Goal: Task Accomplishment & Management: Manage account settings

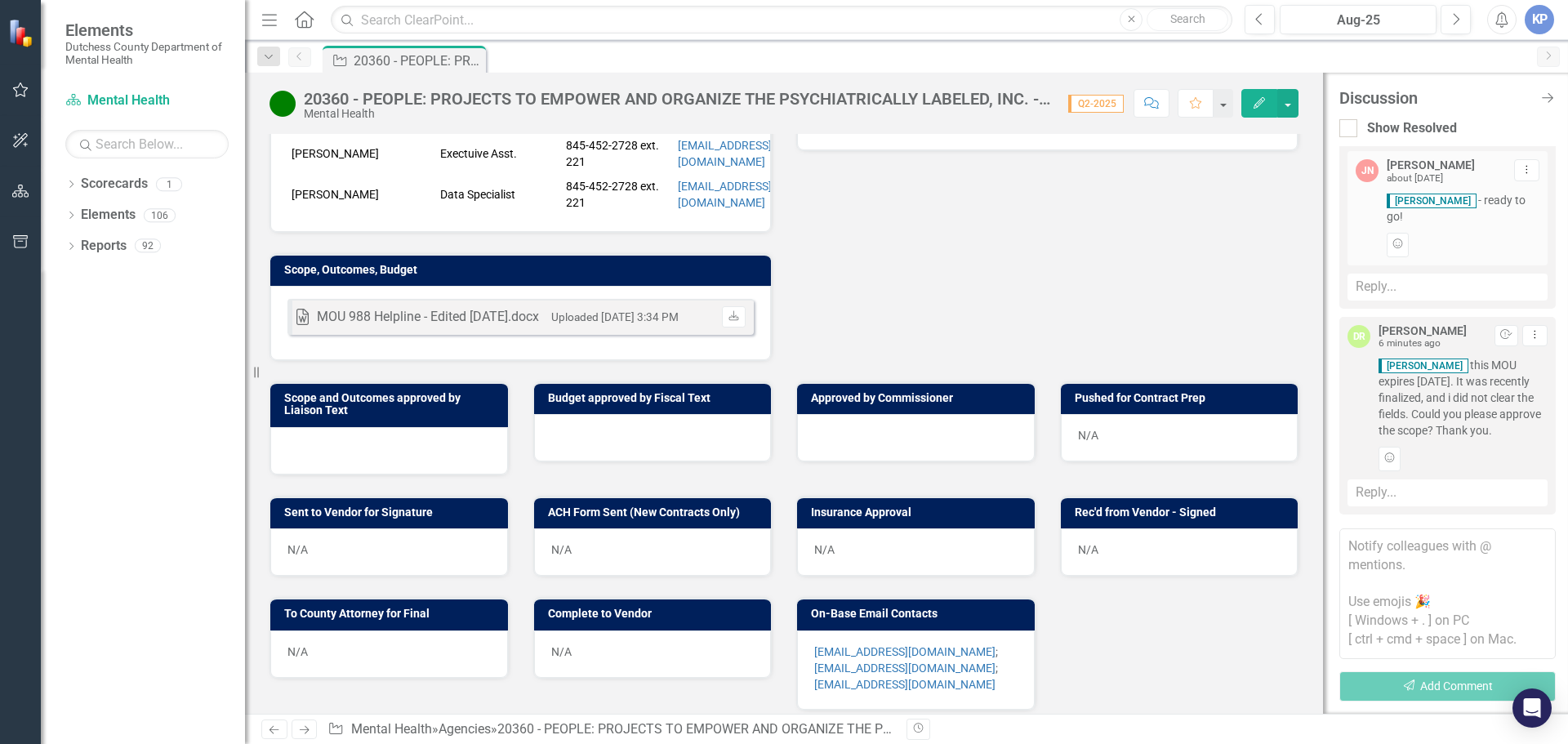
scroll to position [490, 0]
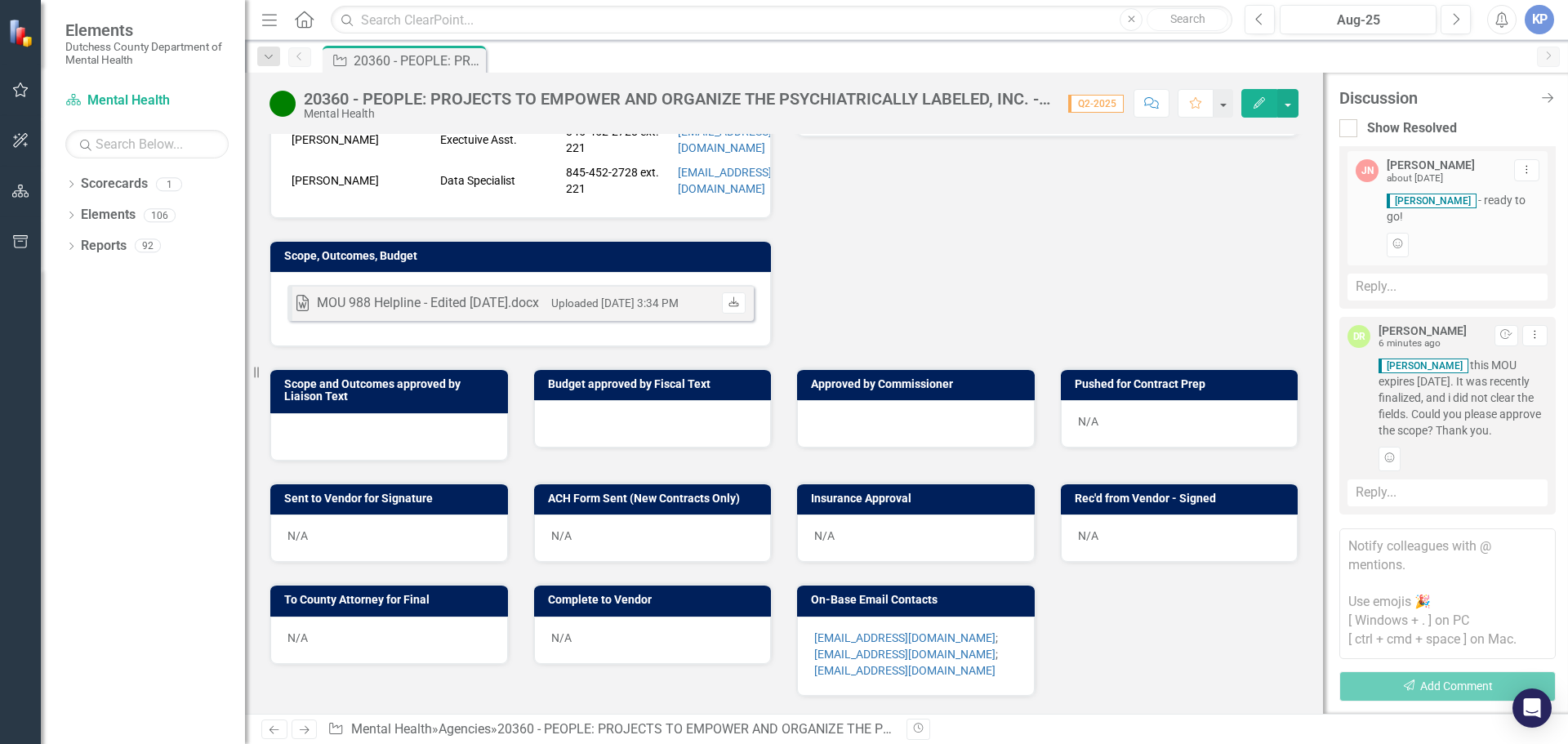
click at [728, 308] on icon "Download" at bounding box center [733, 303] width 12 height 10
click at [1495, 413] on span "[PERSON_NAME] this MOU expires [DATE]. It was recently finalized, and i did not…" at bounding box center [1462, 397] width 169 height 82
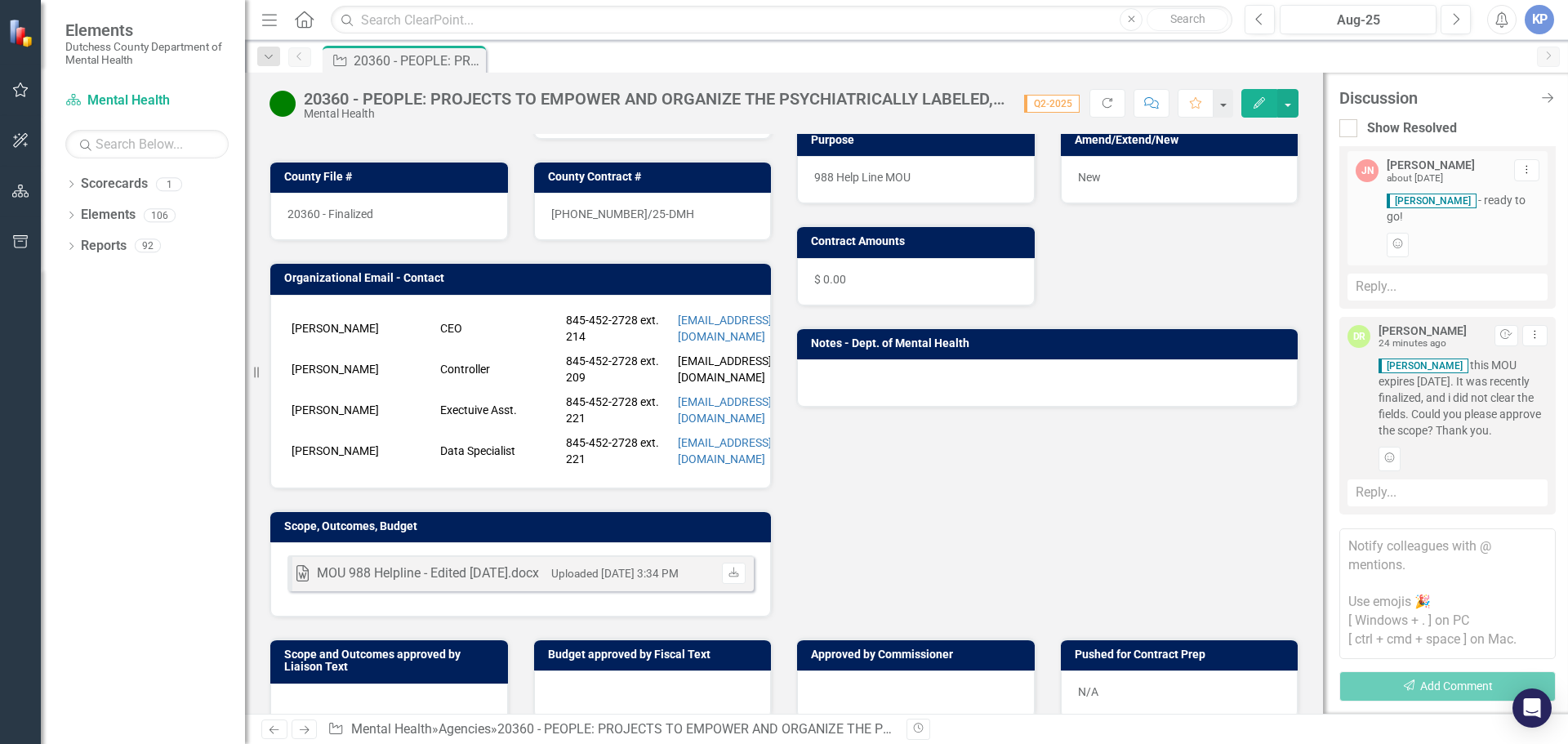
scroll to position [0, 0]
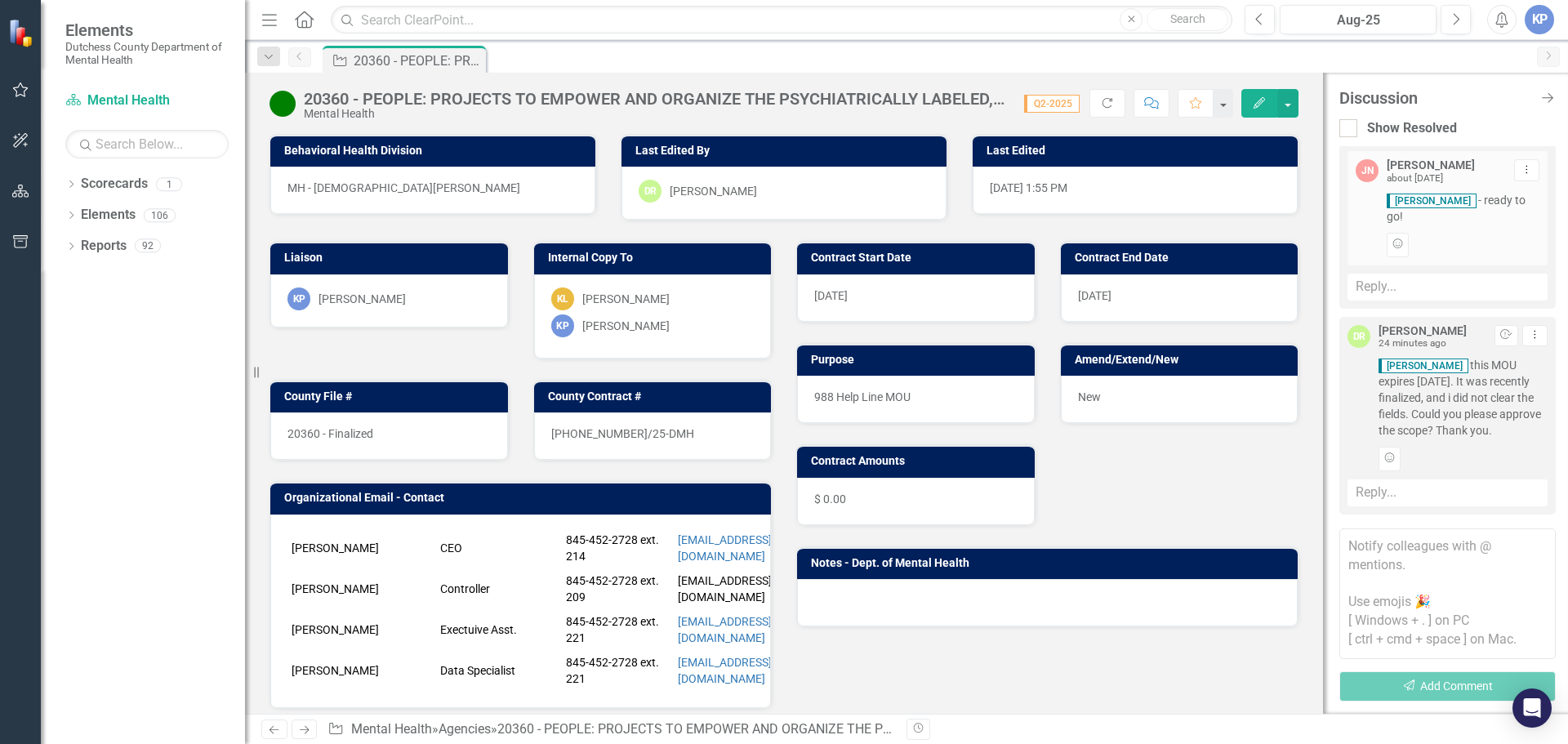
click at [306, 23] on icon at bounding box center [304, 19] width 18 height 17
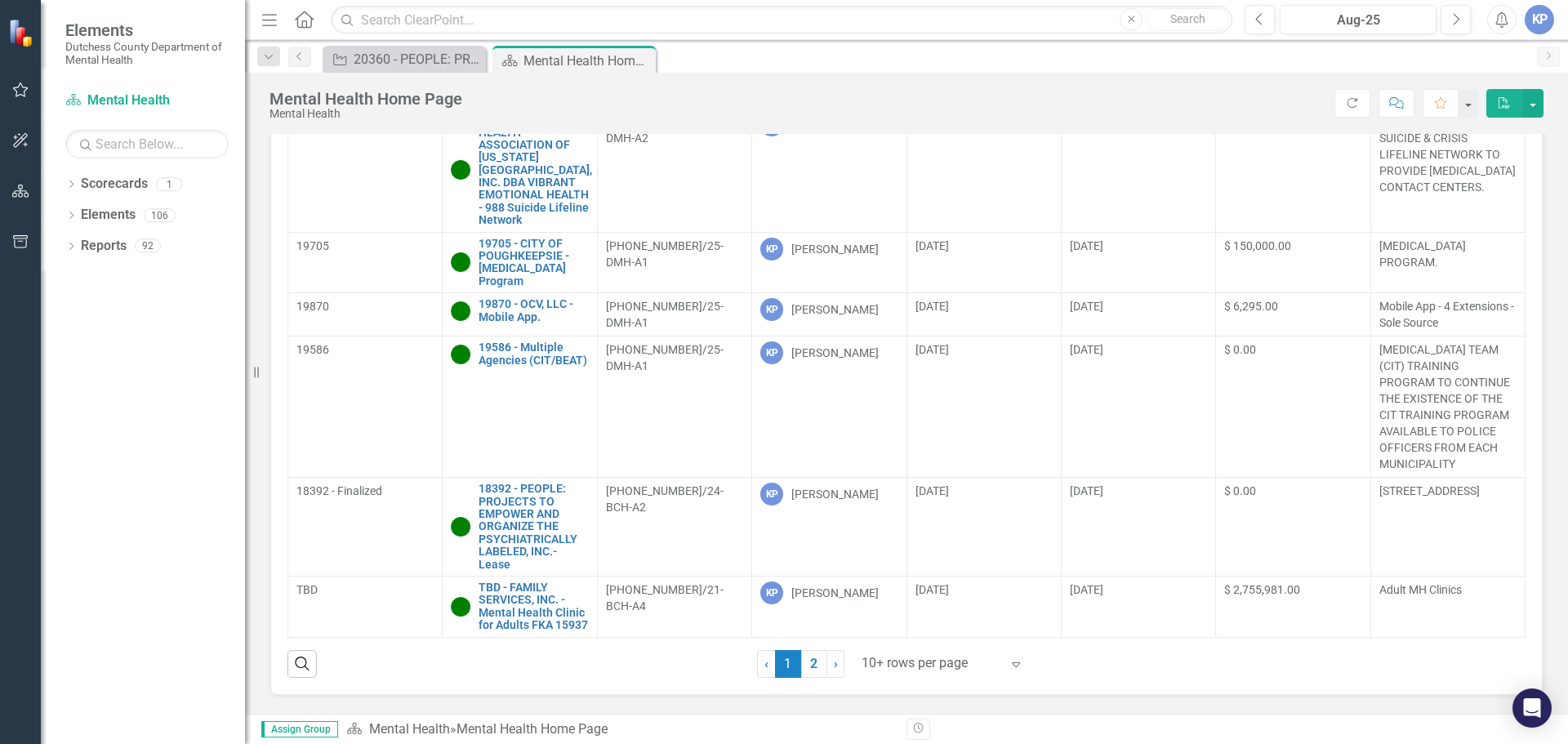
scroll to position [163, 0]
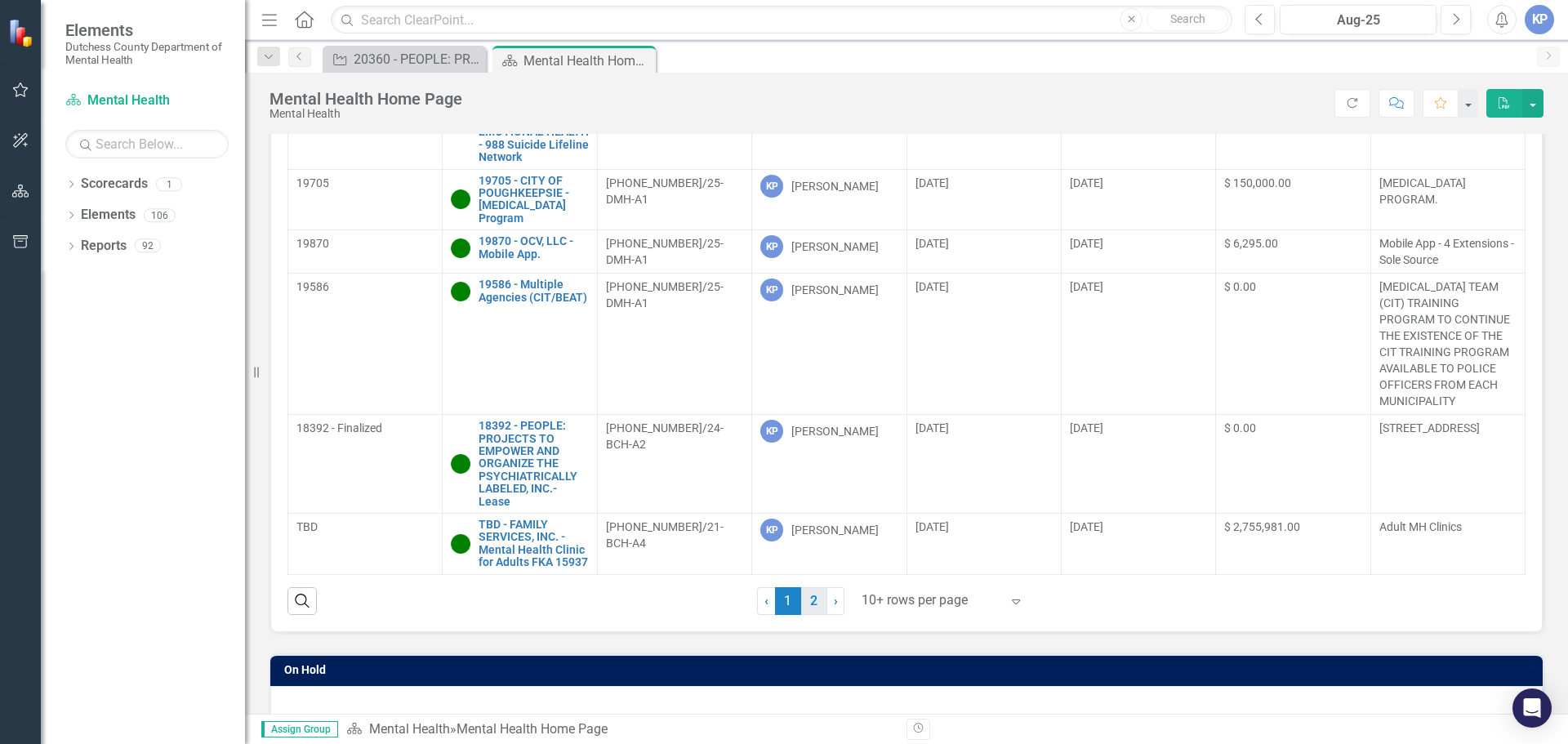
click at [810, 605] on link "2" at bounding box center [814, 600] width 26 height 28
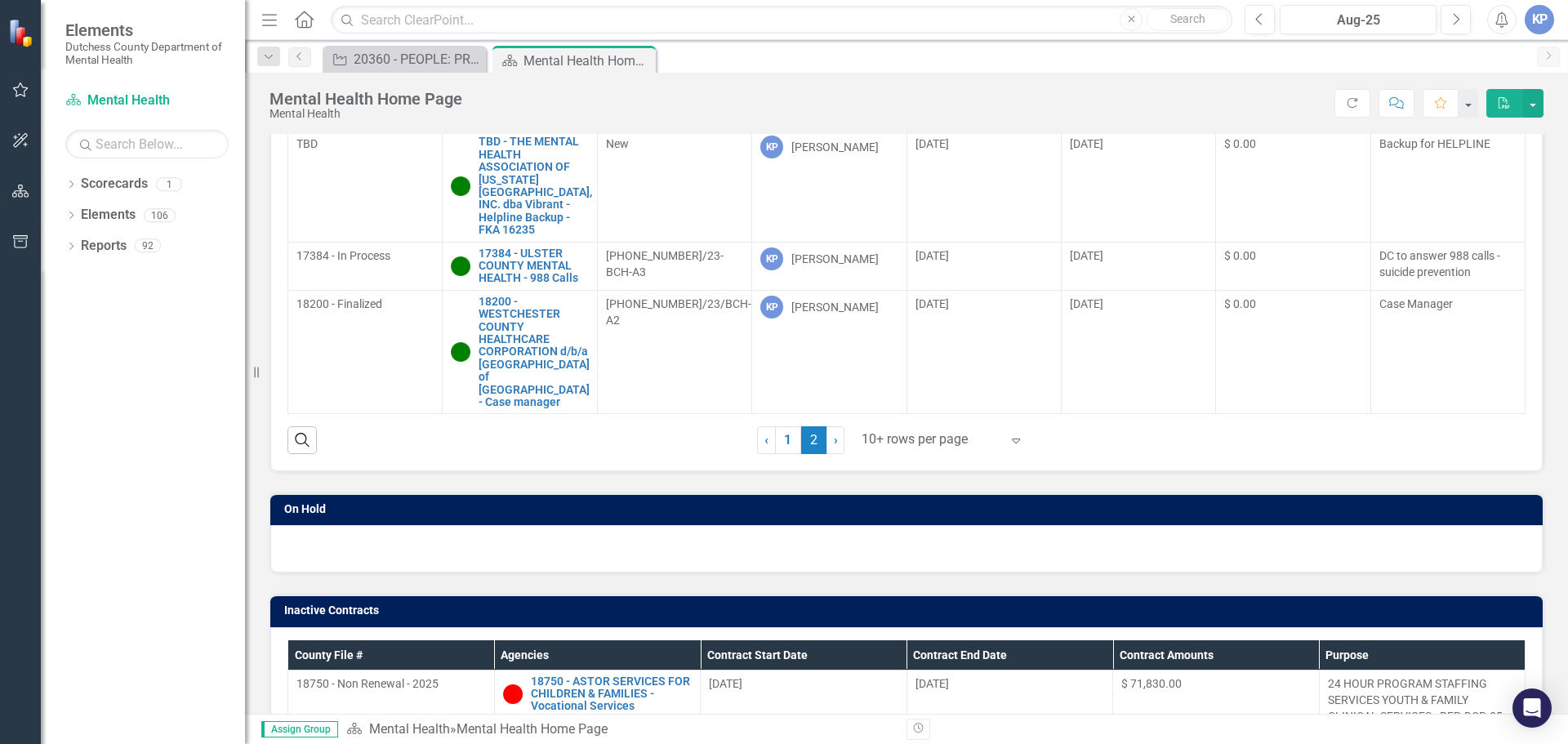
scroll to position [277, 0]
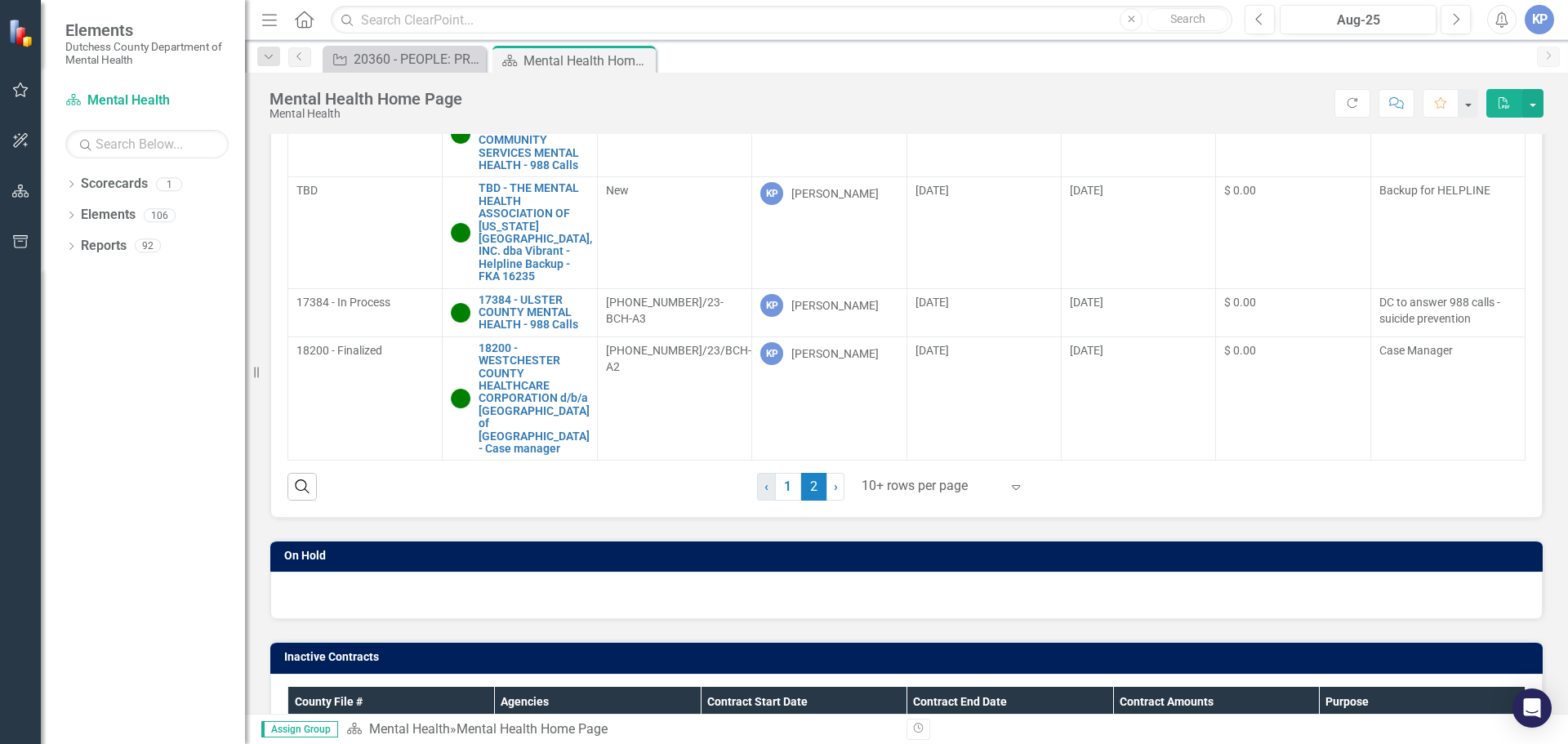
click at [766, 491] on link "‹ Previous" at bounding box center [766, 486] width 18 height 28
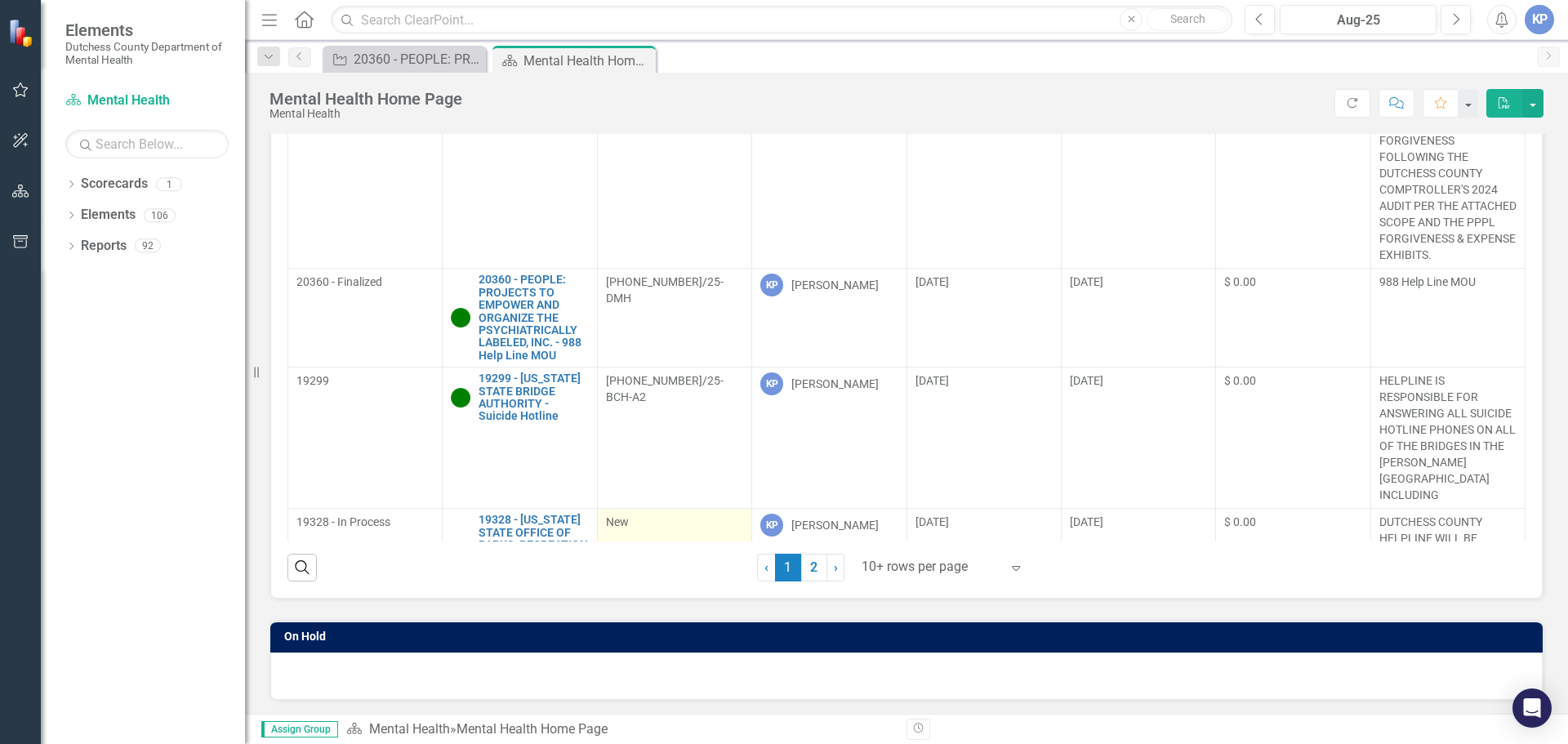
scroll to position [196, 0]
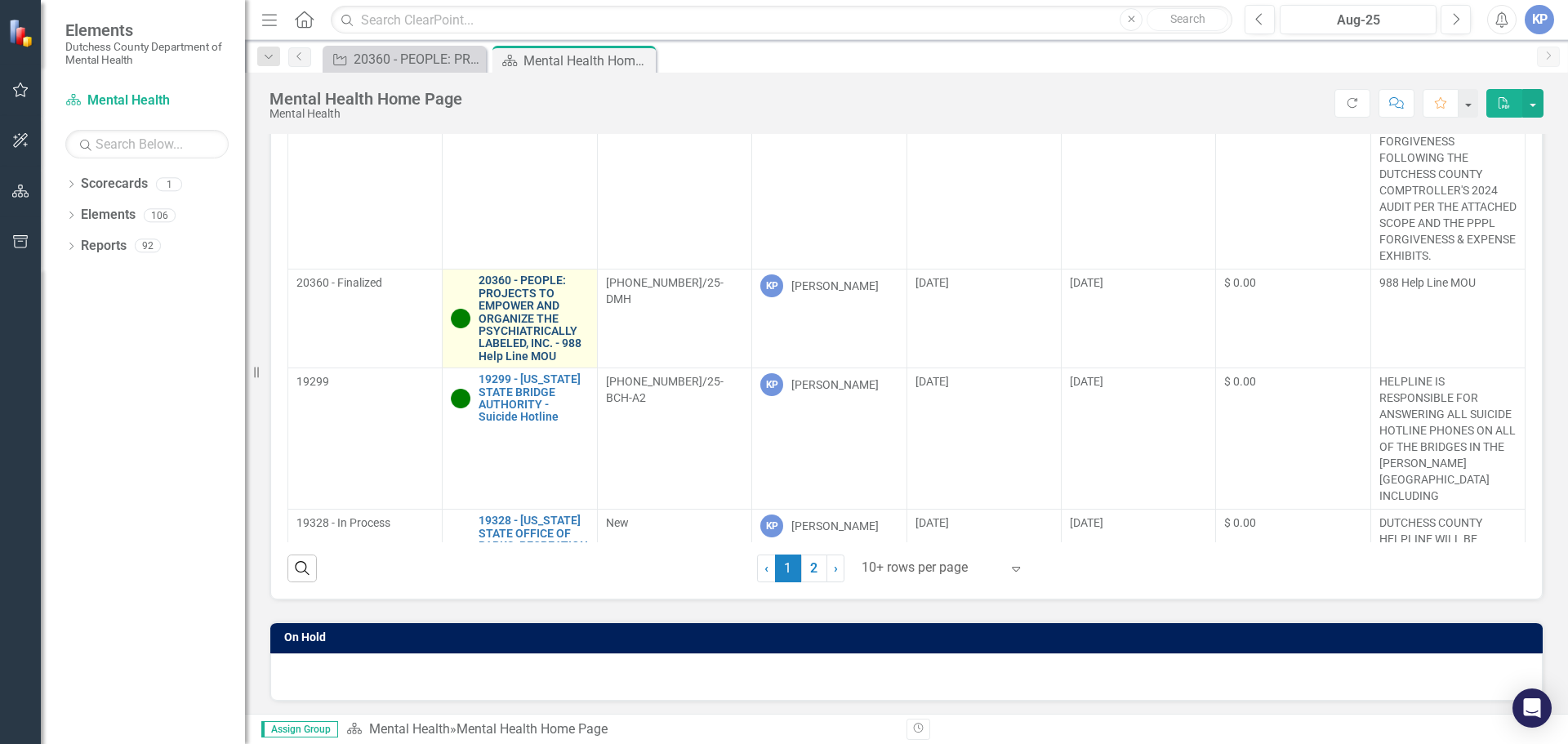
click at [509, 341] on link "20360 - PEOPLE: PROJECTS TO EMPOWER AND ORGANIZE THE PSYCHIATRICALLY LABELED, I…" at bounding box center [532, 319] width 110 height 88
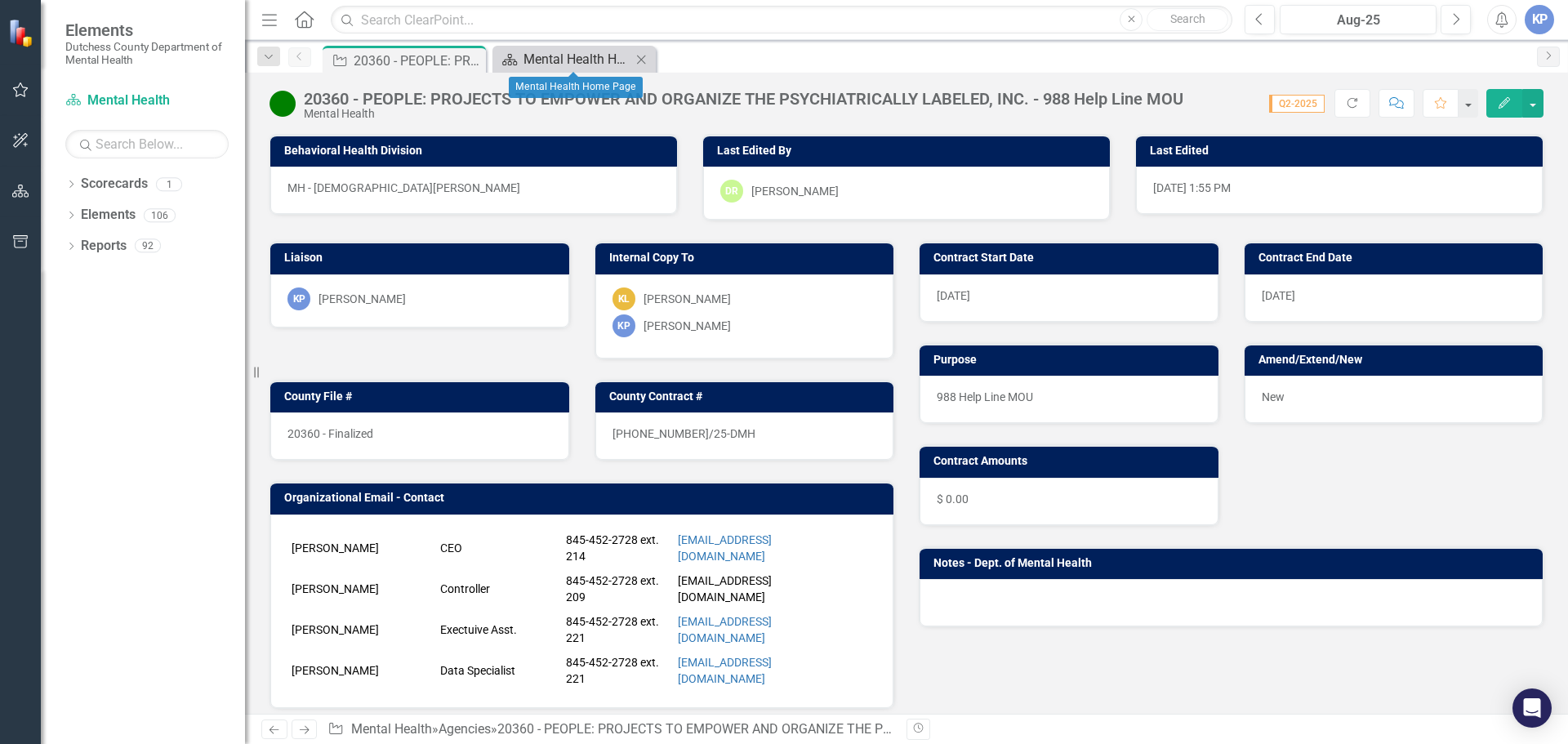
click at [533, 54] on div "Mental Health Home Page" at bounding box center [577, 59] width 108 height 20
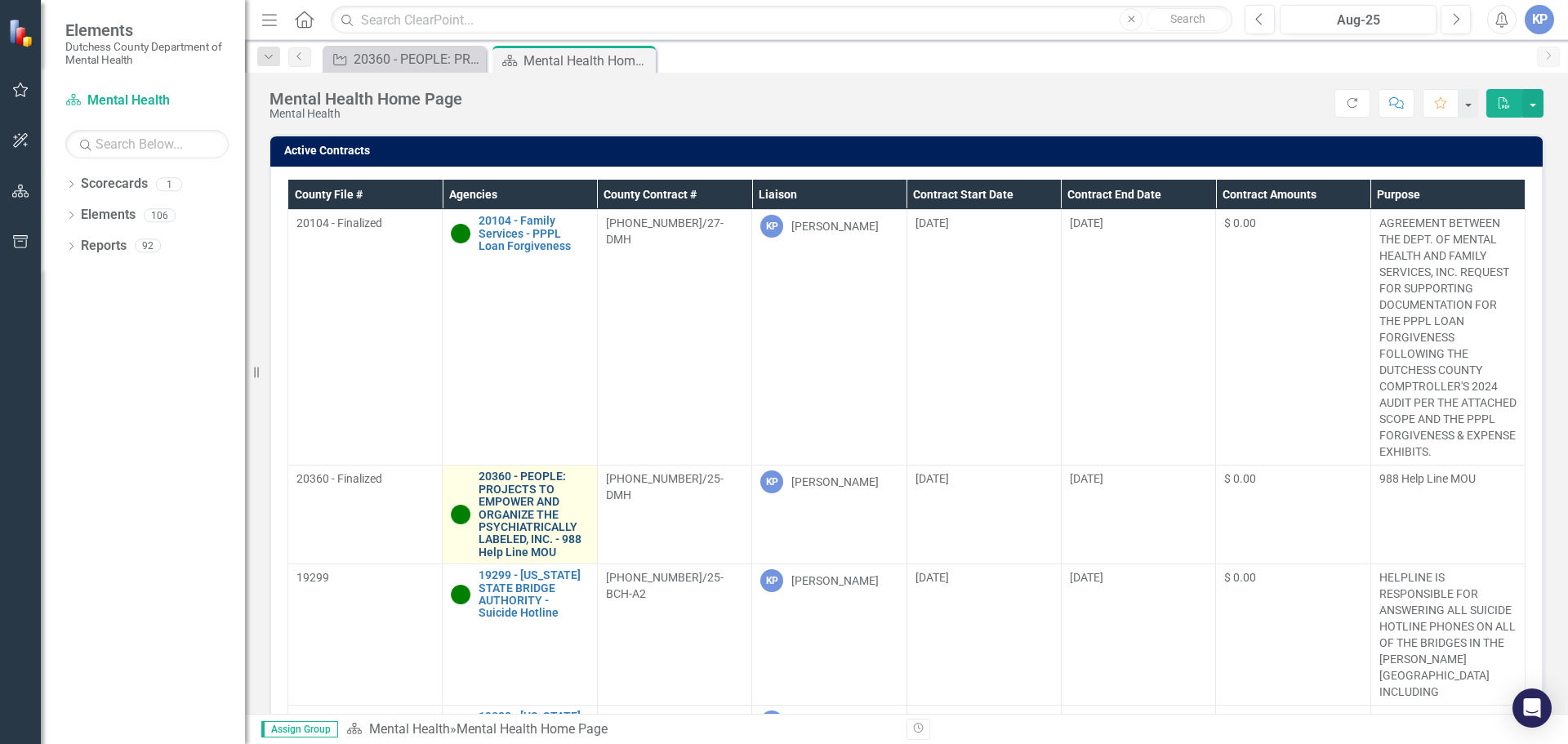
click at [503, 527] on link "20360 - PEOPLE: PROJECTS TO EMPOWER AND ORGANIZE THE PSYCHIATRICALLY LABELED, I…" at bounding box center [532, 515] width 110 height 88
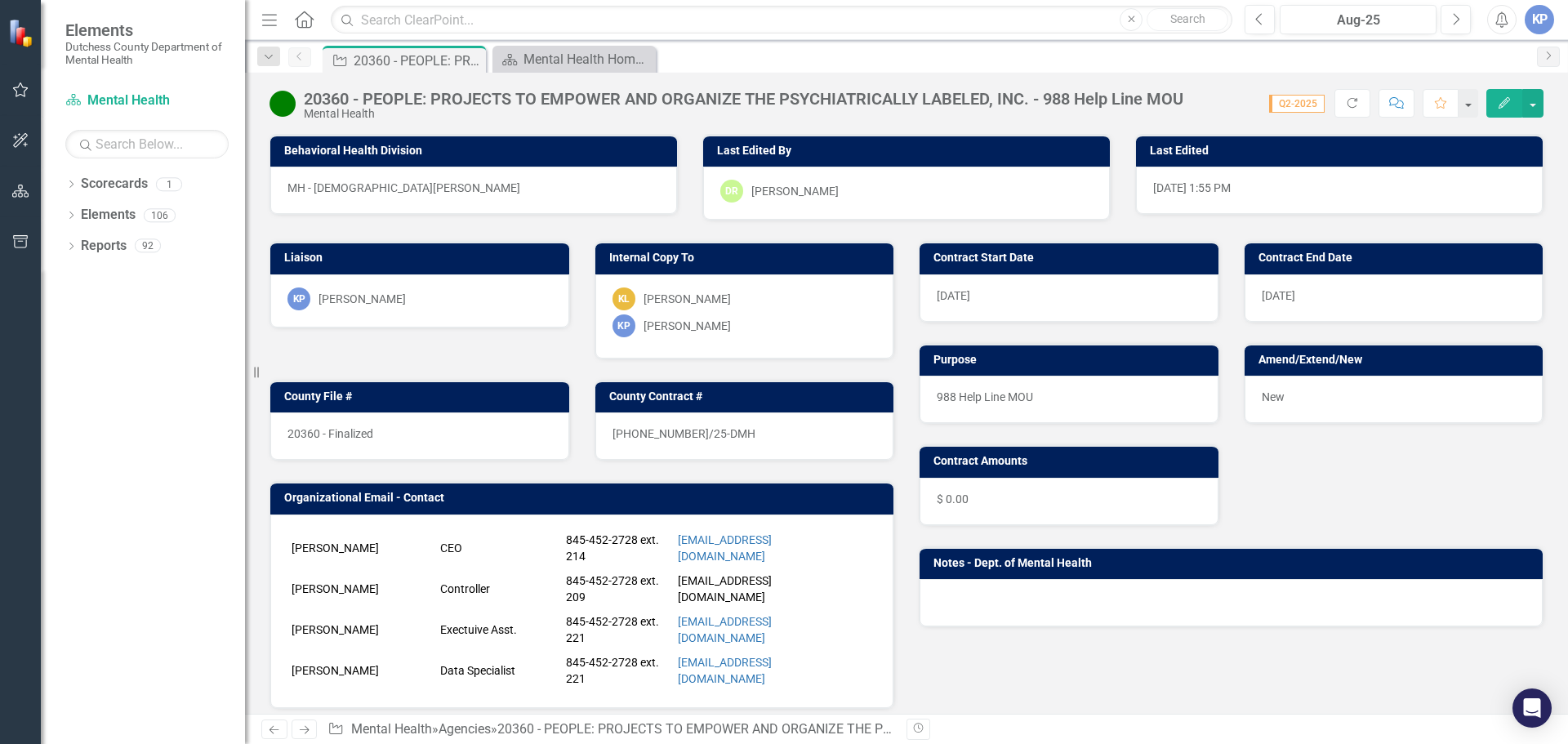
click at [302, 20] on icon "Home" at bounding box center [303, 19] width 21 height 17
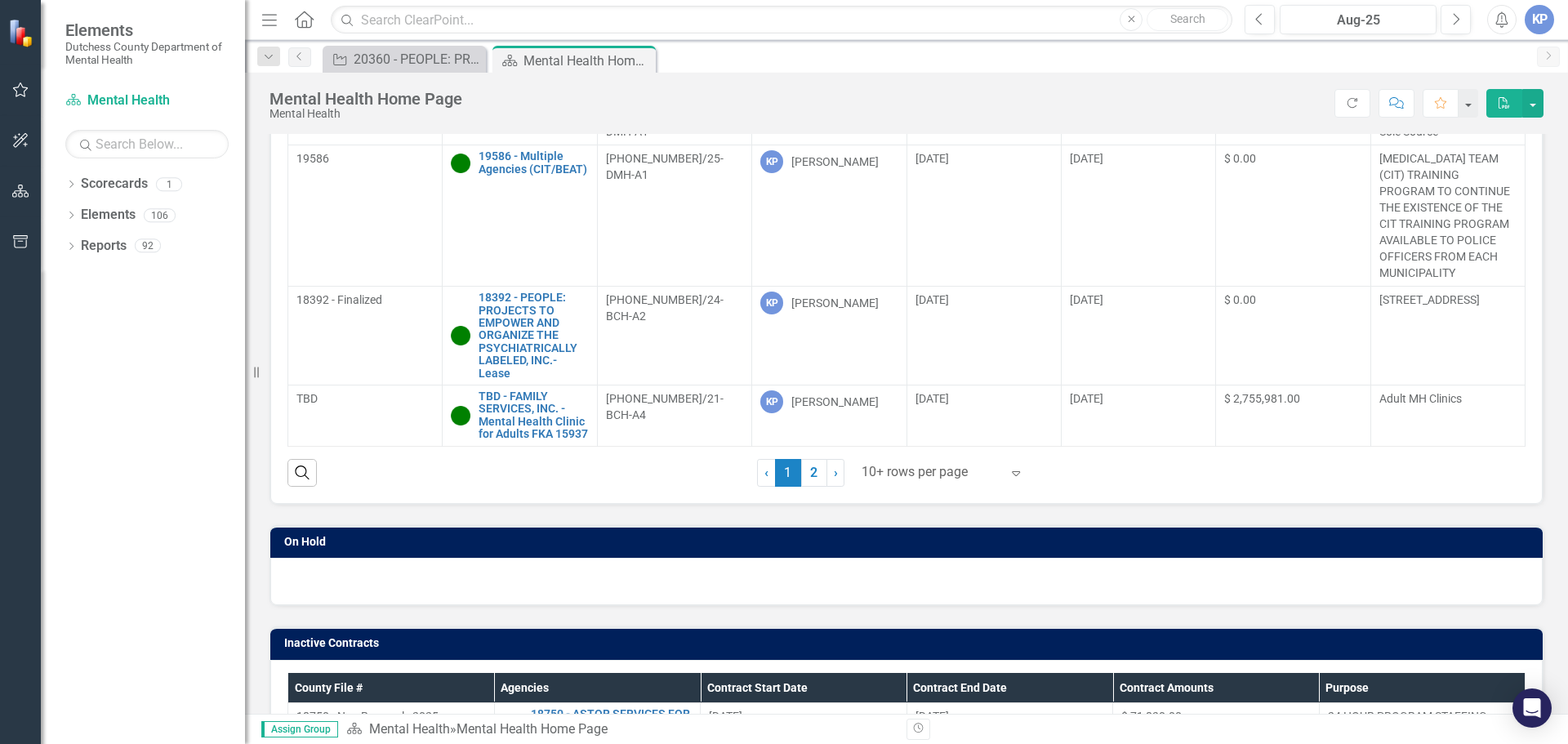
scroll to position [301, 0]
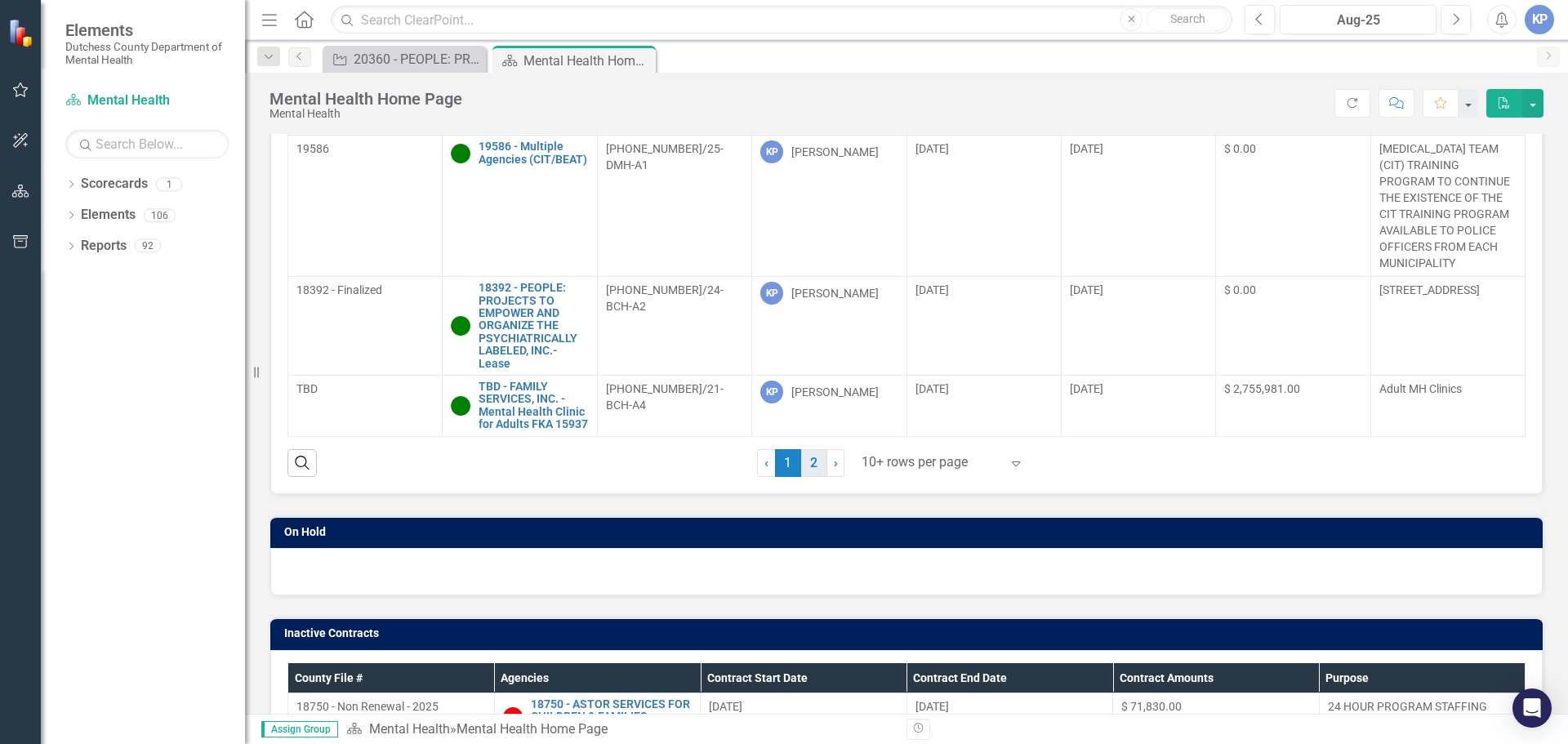
click at [805, 464] on link "2" at bounding box center [814, 463] width 26 height 28
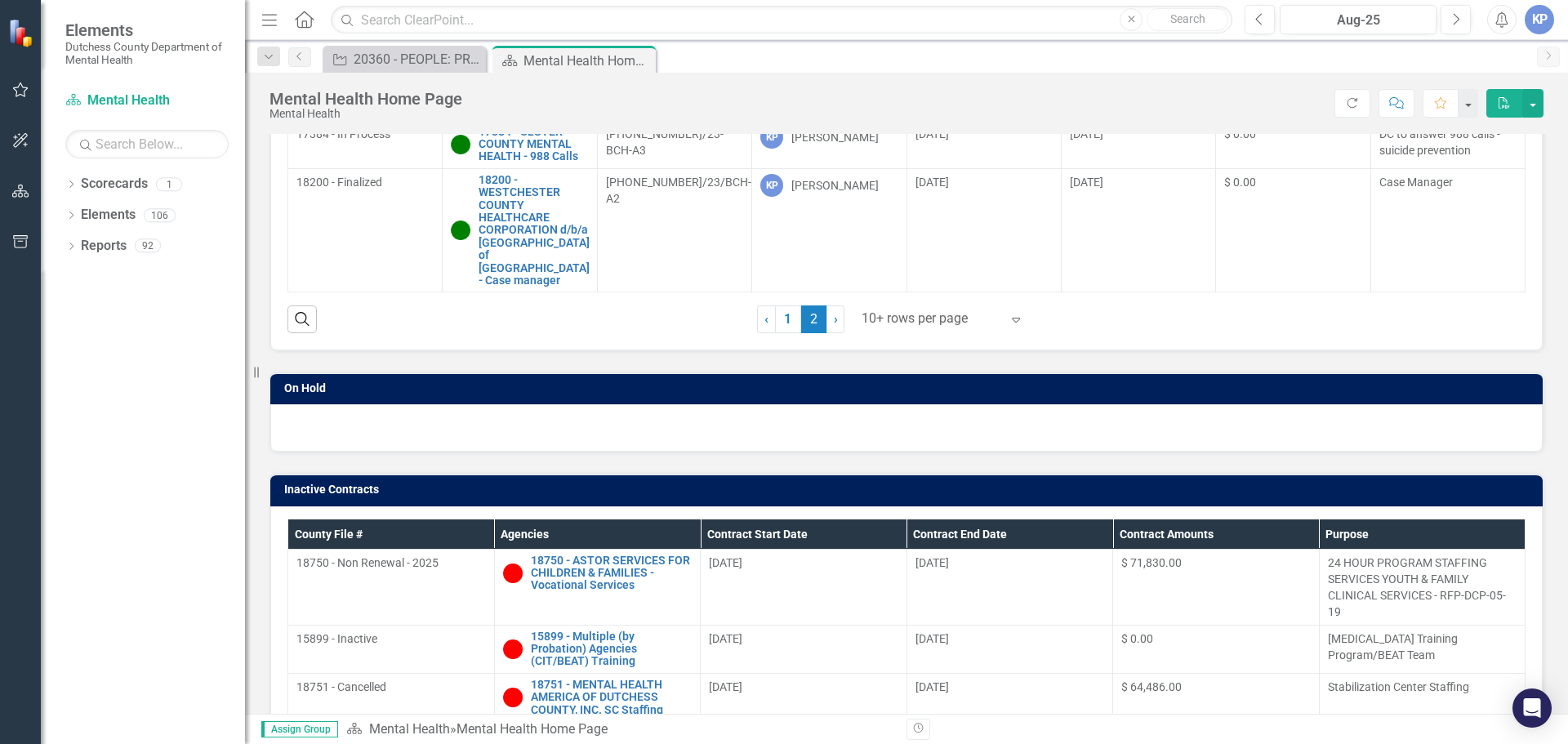
scroll to position [283, 0]
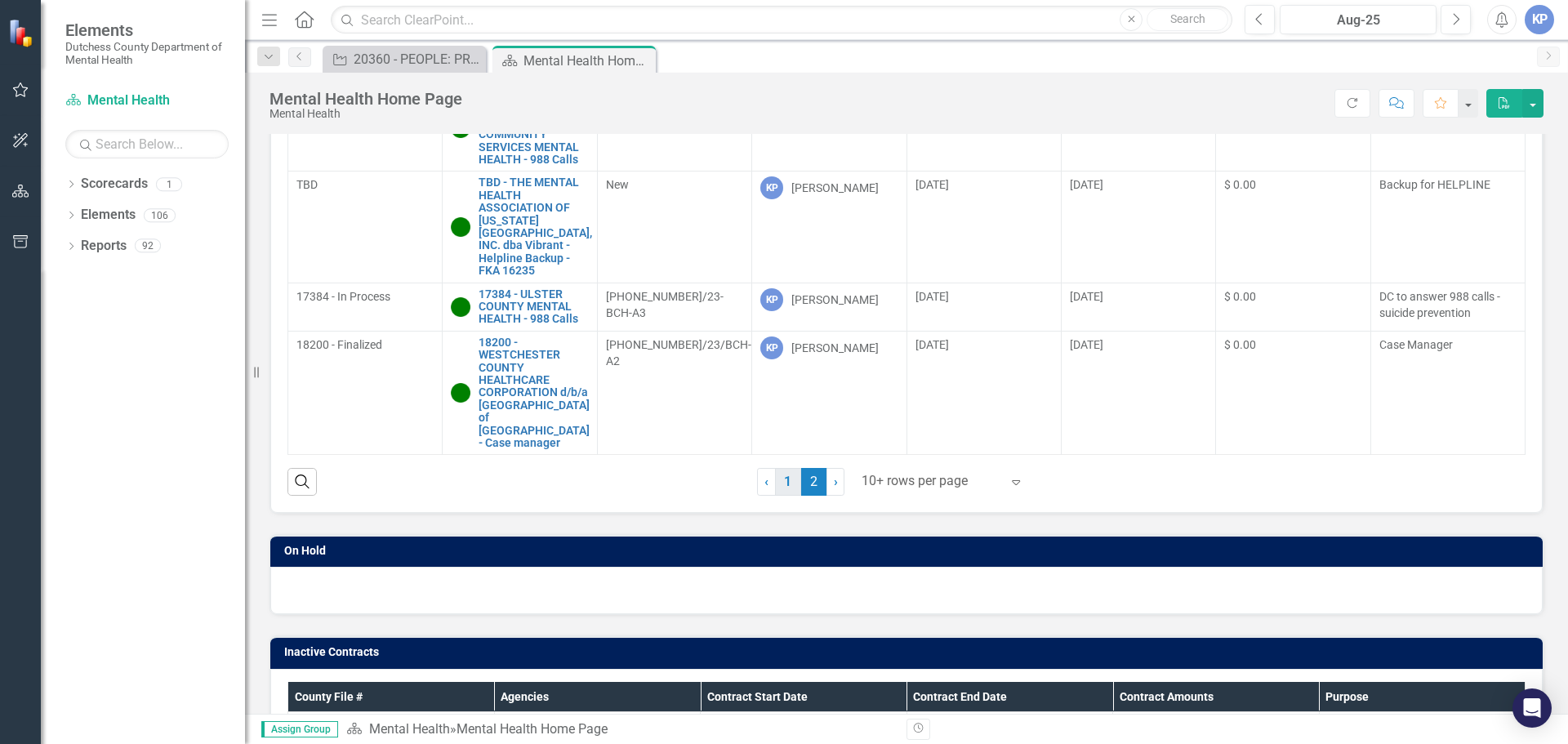
click at [778, 482] on link "1" at bounding box center [788, 482] width 26 height 28
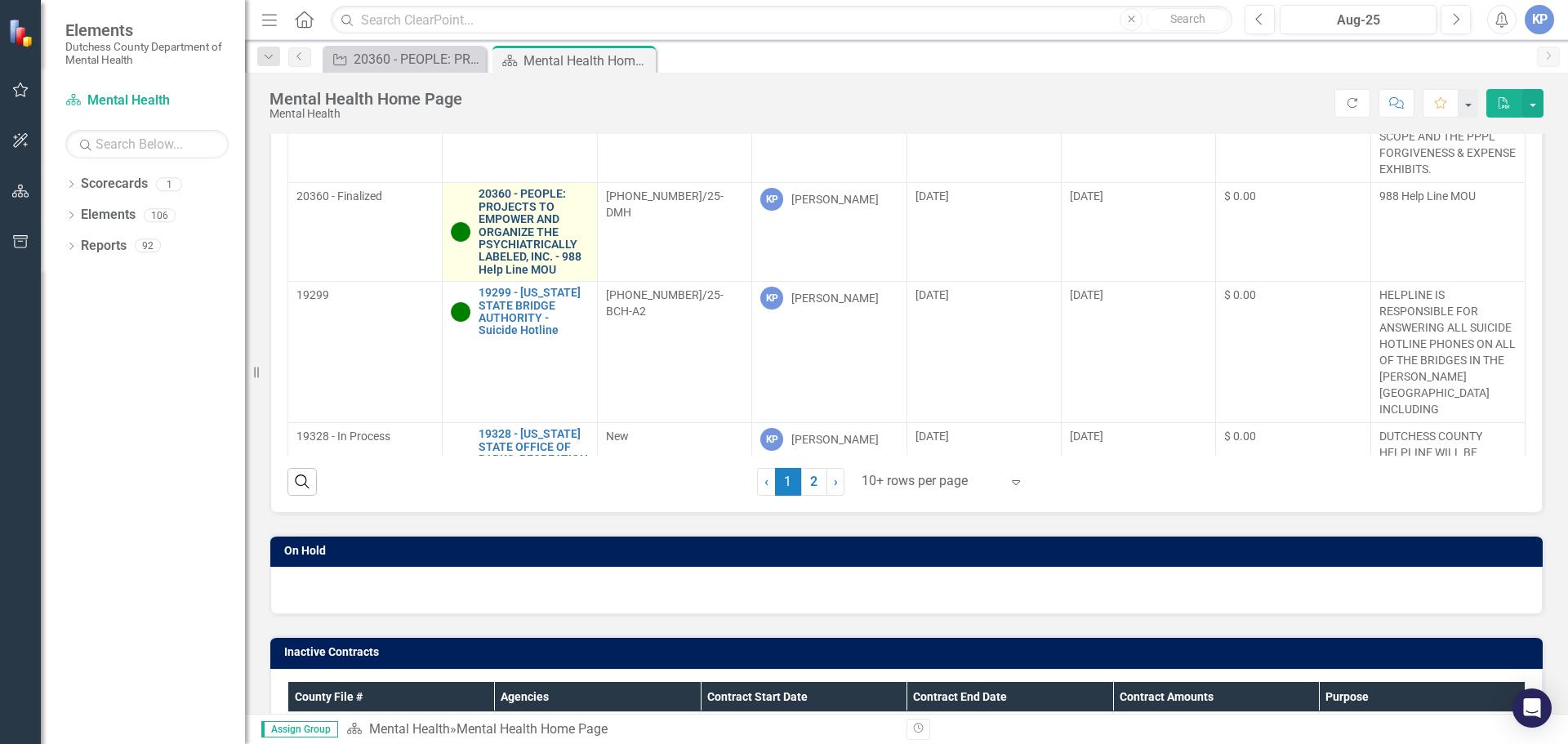
click at [518, 251] on link "20360 - PEOPLE: PROJECTS TO EMPOWER AND ORGANIZE THE PSYCHIATRICALLY LABELED, I…" at bounding box center [532, 232] width 110 height 88
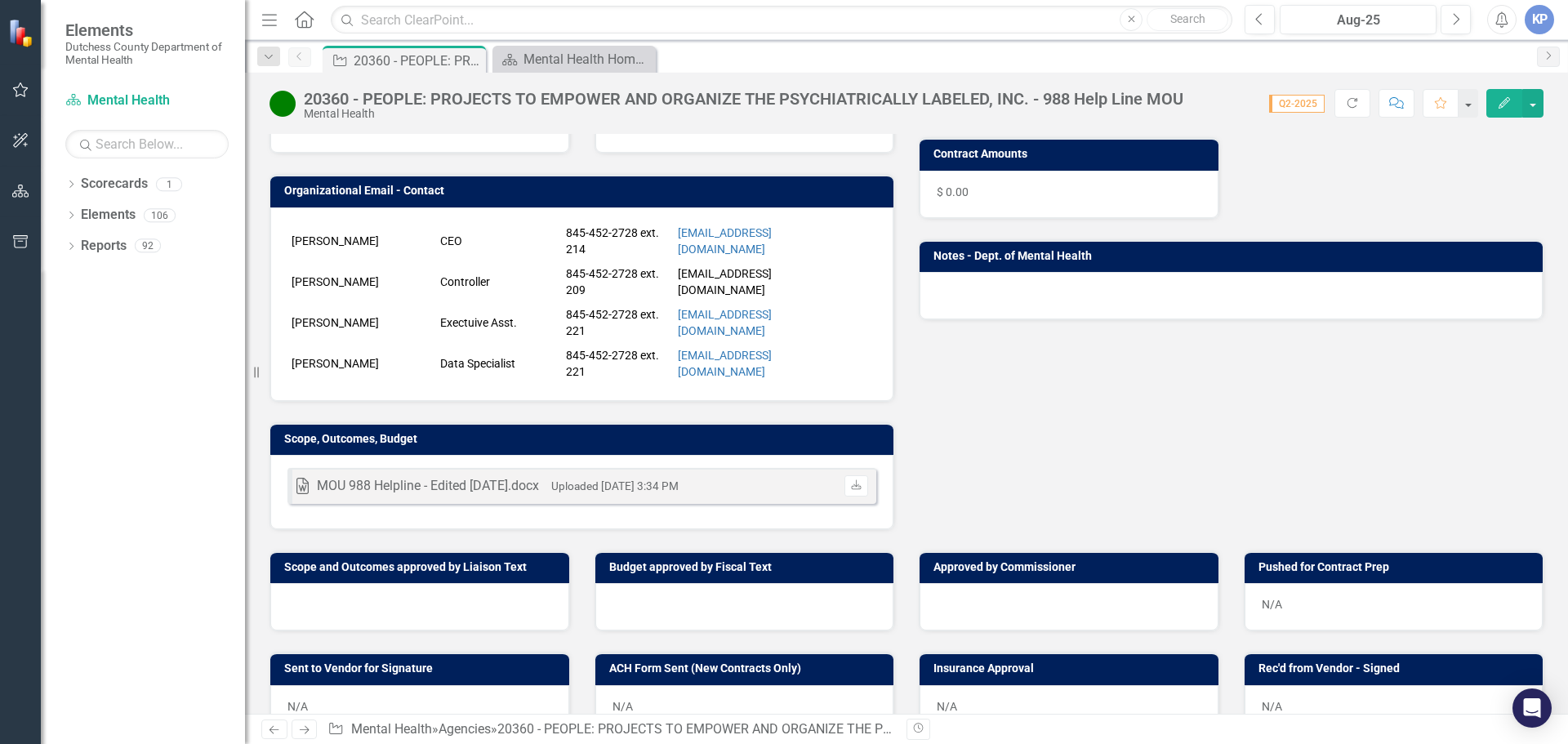
scroll to position [408, 0]
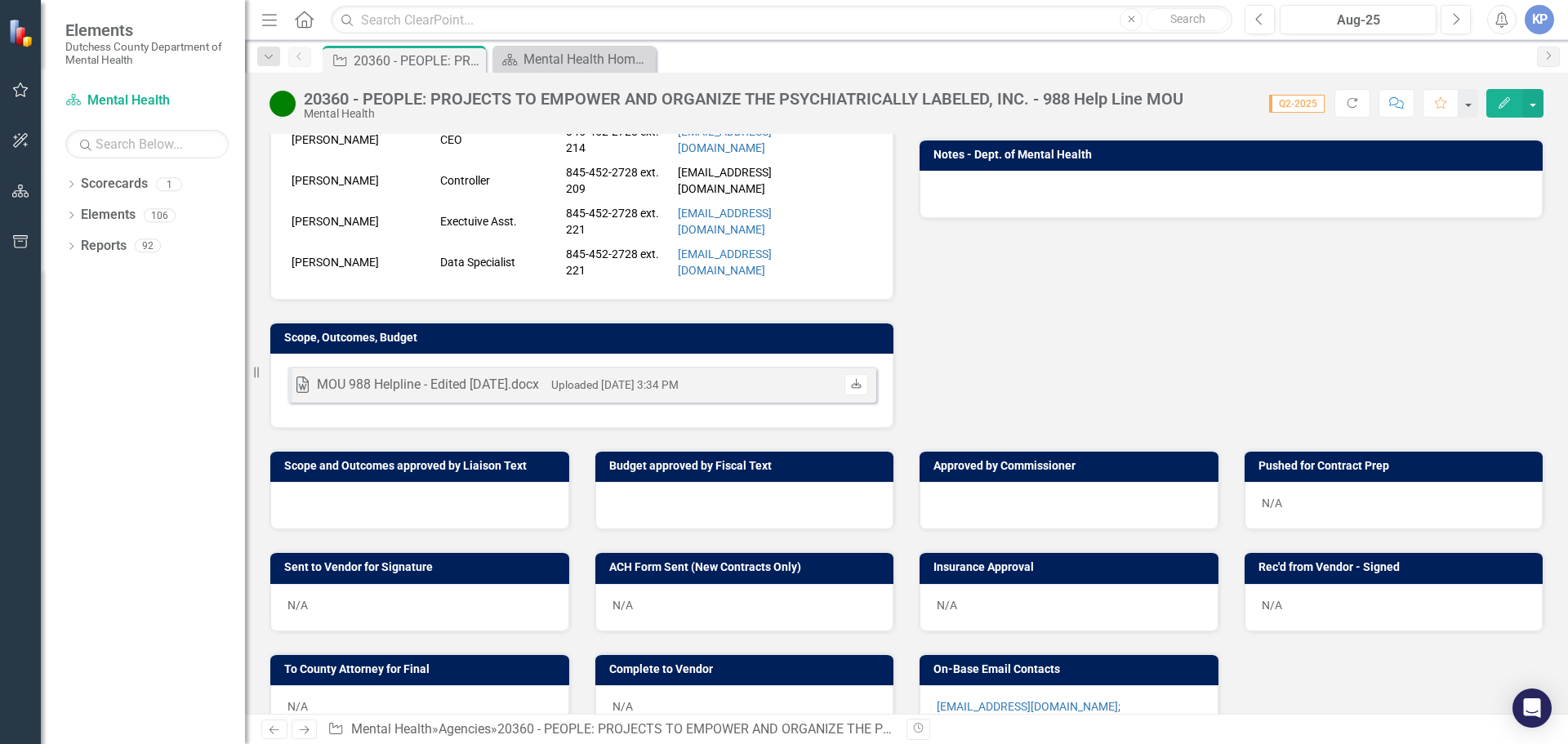
click at [855, 385] on icon "Download" at bounding box center [856, 384] width 12 height 10
click at [349, 459] on h3 "Scope and Outcomes approved by Liaison Text" at bounding box center [422, 465] width 277 height 12
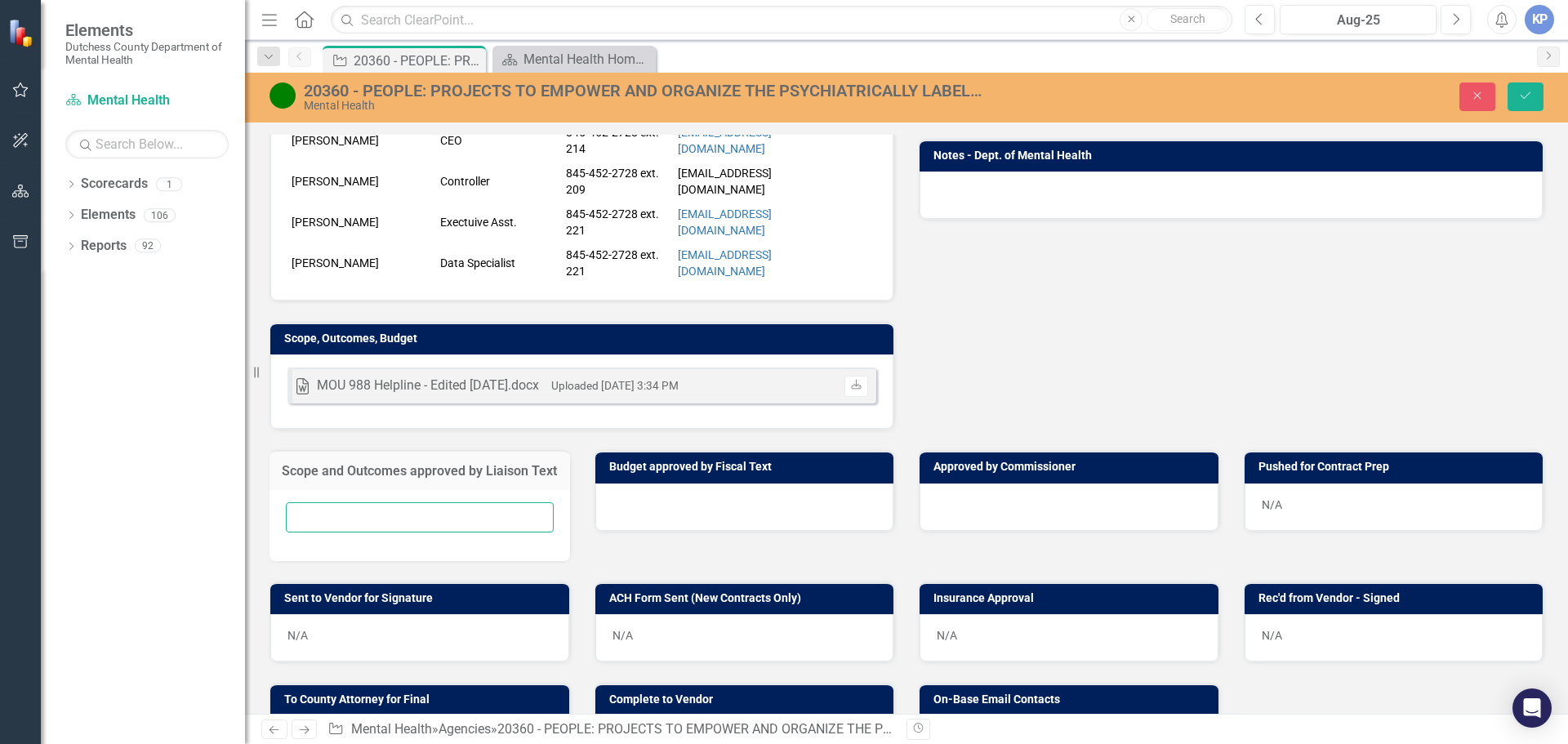
click at [298, 532] on input "text" at bounding box center [419, 517] width 268 height 30
type input "Scope approved [DATE]"
click at [1527, 91] on icon "Save" at bounding box center [1526, 96] width 15 height 11
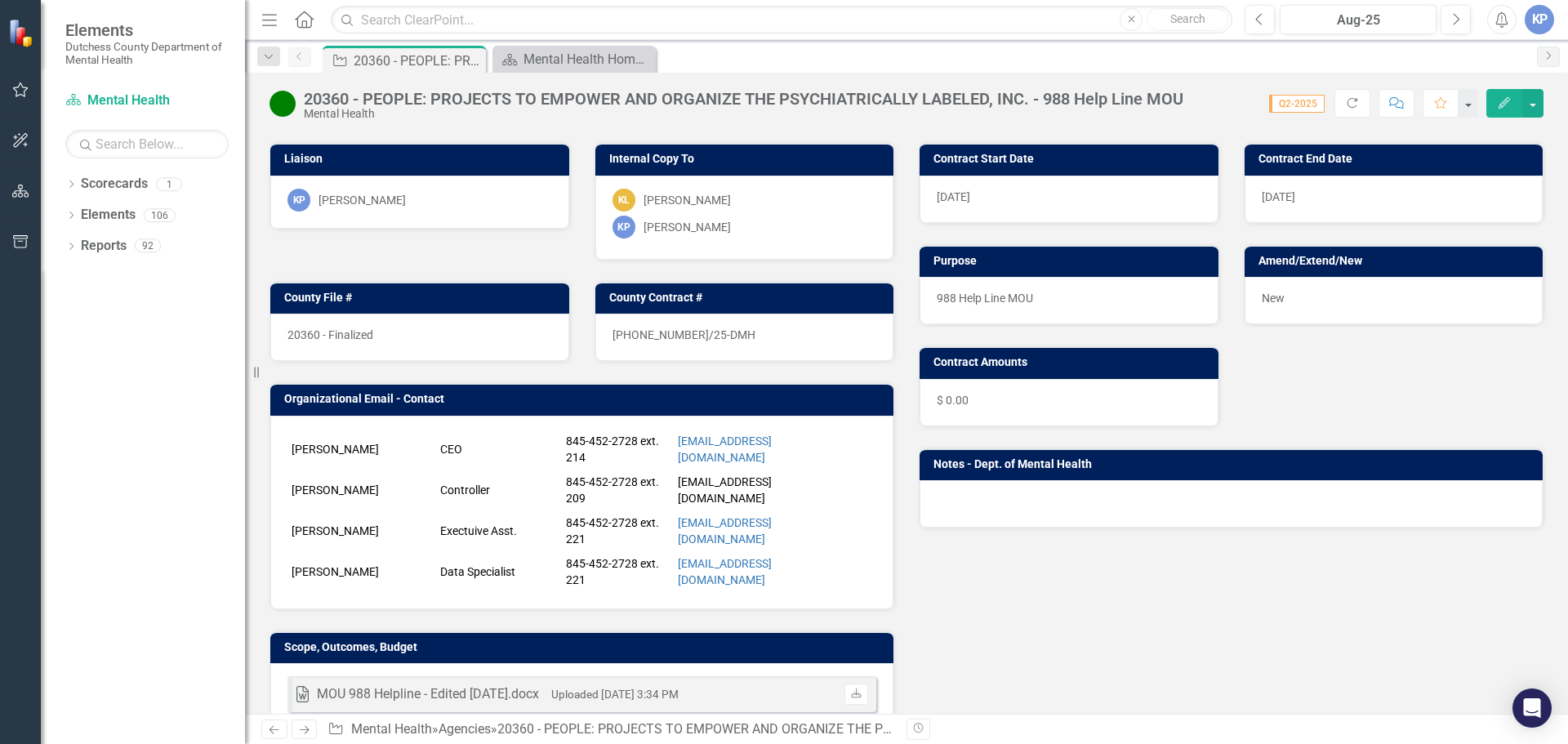
scroll to position [0, 0]
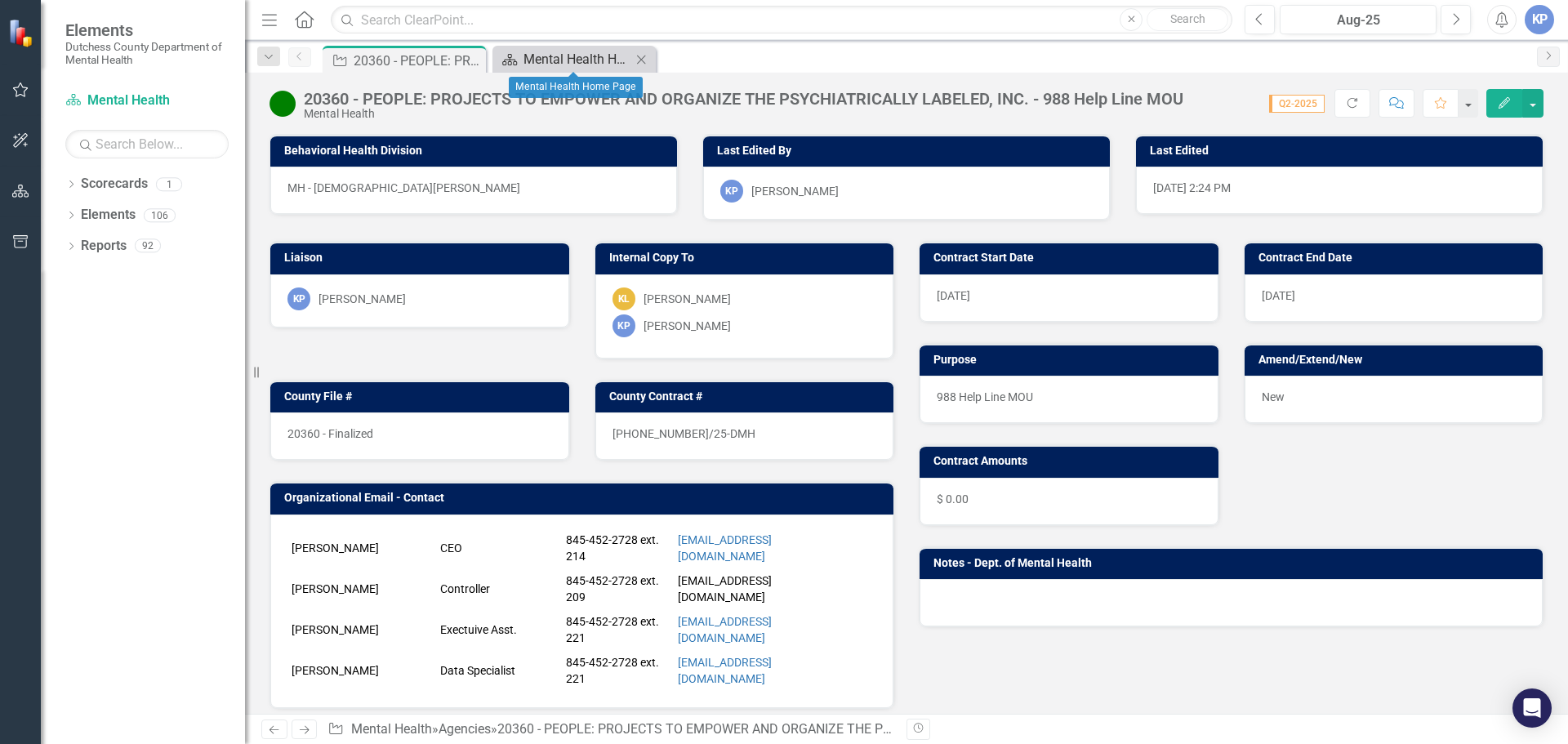
click at [548, 61] on div "Mental Health Home Page" at bounding box center [577, 59] width 108 height 20
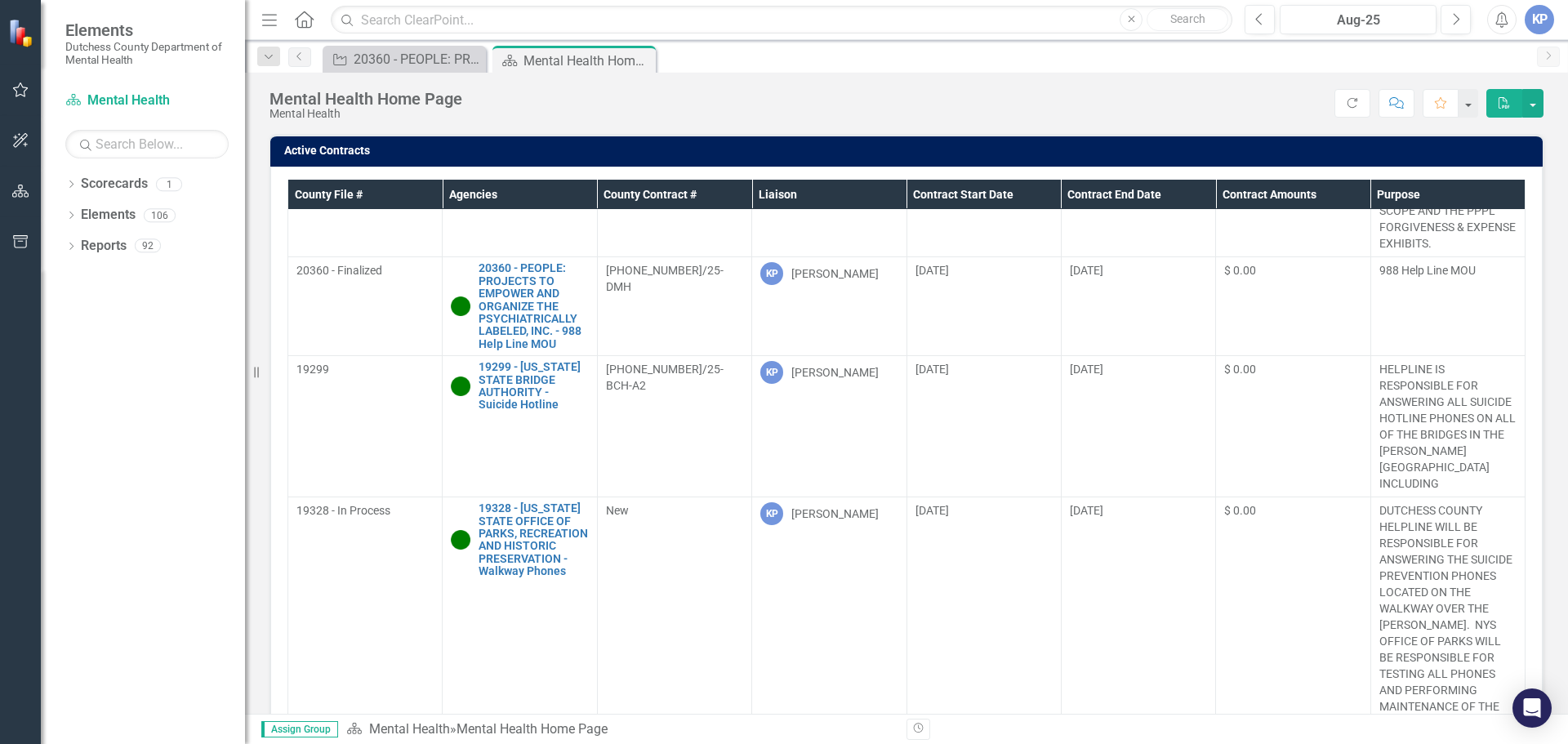
scroll to position [245, 0]
